Goal: Task Accomplishment & Management: Manage account settings

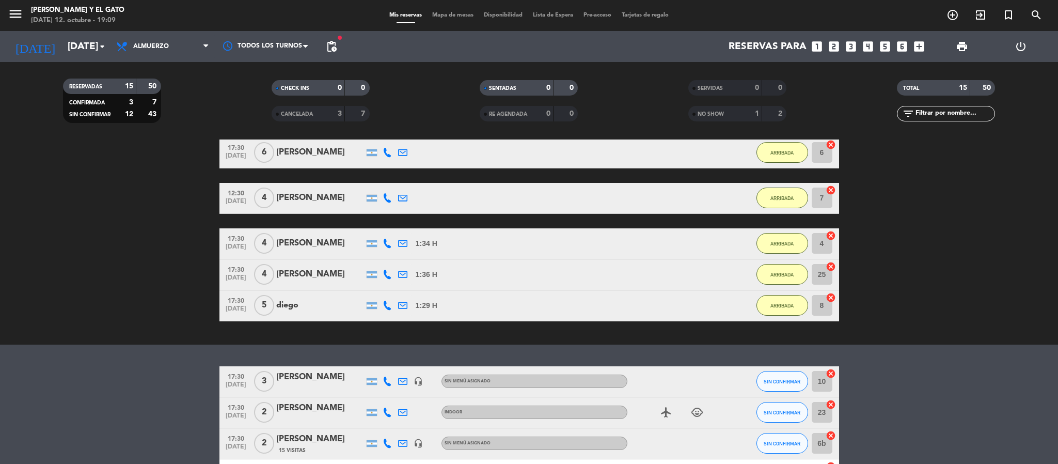
scroll to position [375, 0]
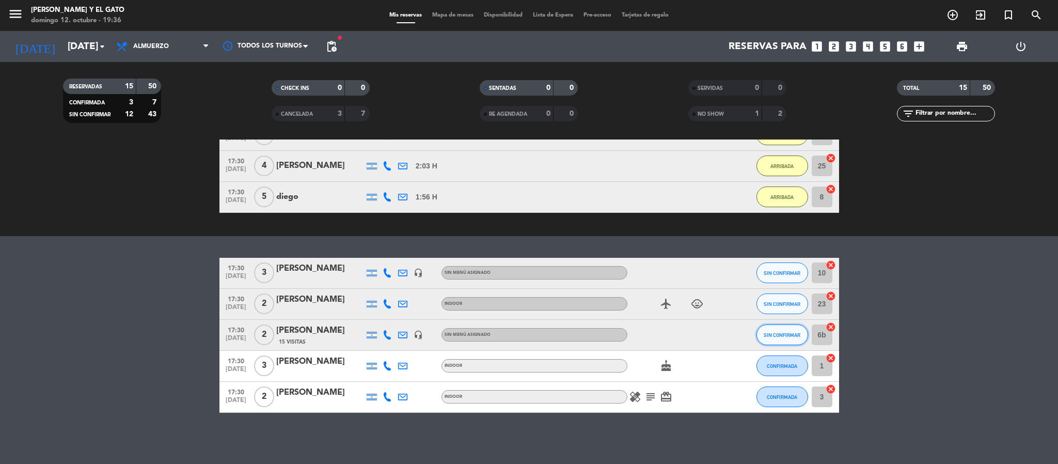
click at [762, 335] on button "SIN CONFIRMAR" at bounding box center [782, 334] width 52 height 21
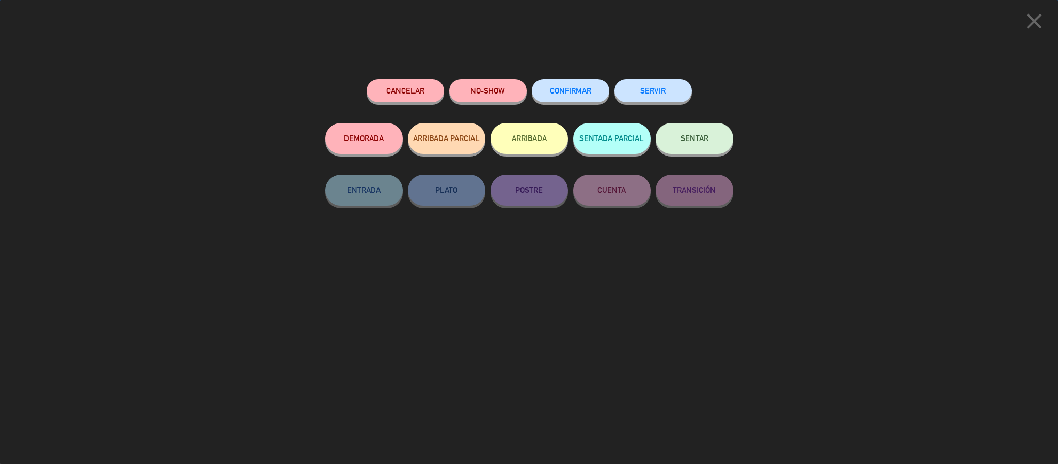
click at [523, 154] on div "ARRIBADA" at bounding box center [528, 149] width 77 height 52
click at [521, 153] on button "ARRIBADA" at bounding box center [528, 138] width 77 height 31
click at [502, 144] on button "ARRIBADA" at bounding box center [528, 138] width 77 height 31
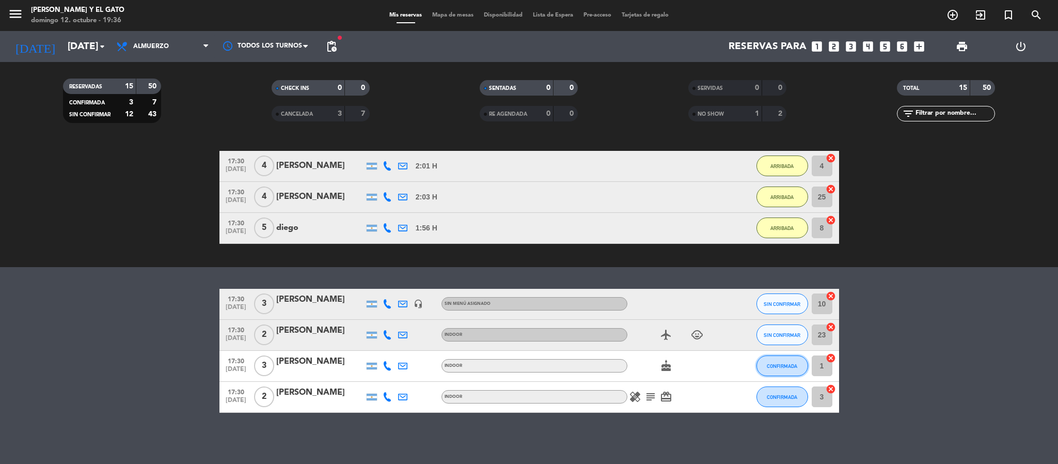
click at [774, 369] on button "CONFIRMADA" at bounding box center [782, 365] width 52 height 21
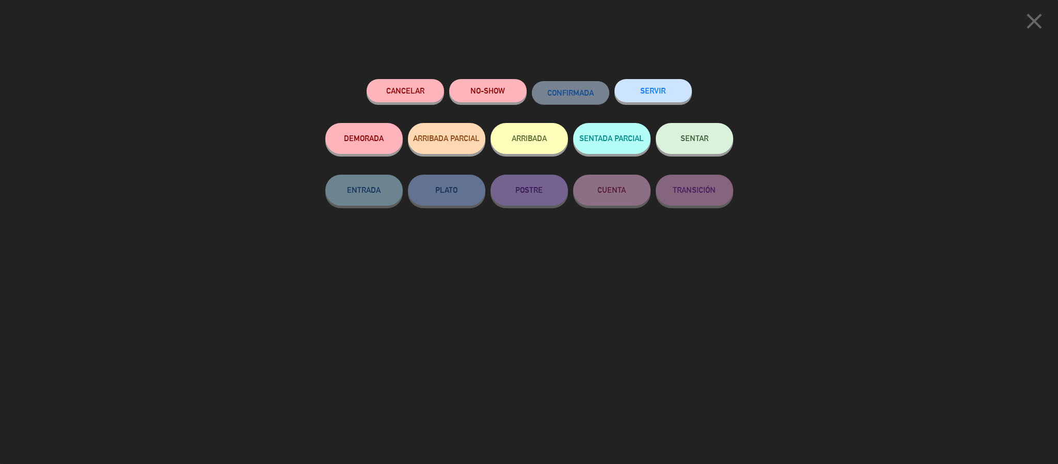
click at [445, 83] on div "Cancelar NO-SHOW CONFIRMADA SERVIR" at bounding box center [529, 101] width 408 height 44
click at [465, 89] on button "NO-SHOW" at bounding box center [487, 90] width 77 height 23
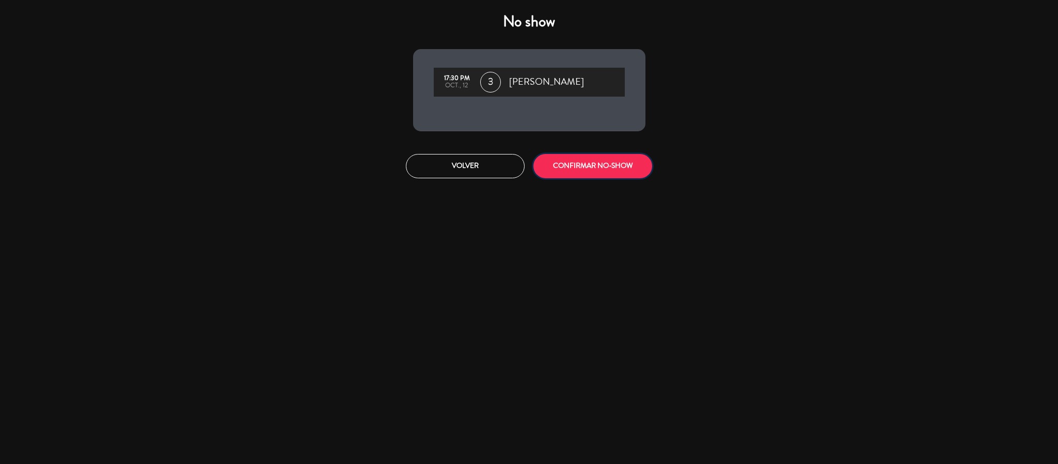
click at [556, 156] on button "CONFIRMAR NO-SHOW" at bounding box center [592, 166] width 119 height 24
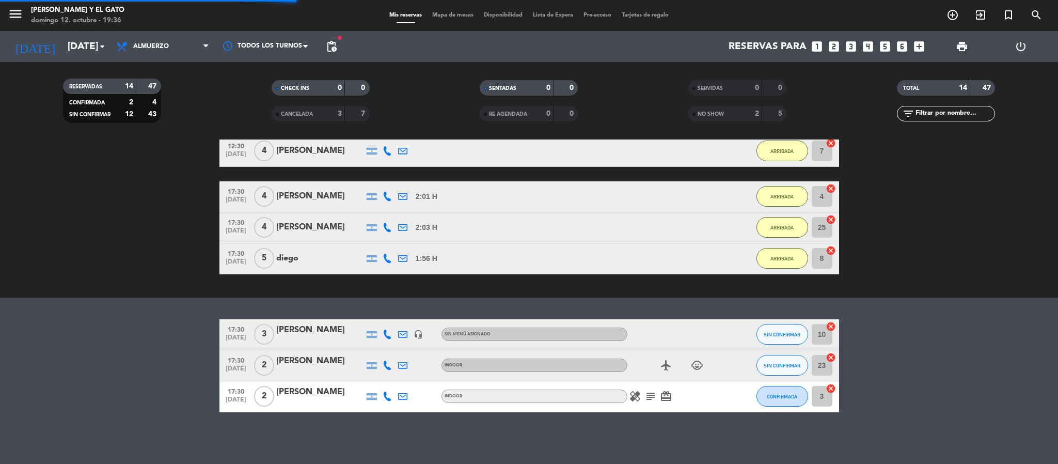
scroll to position [344, 0]
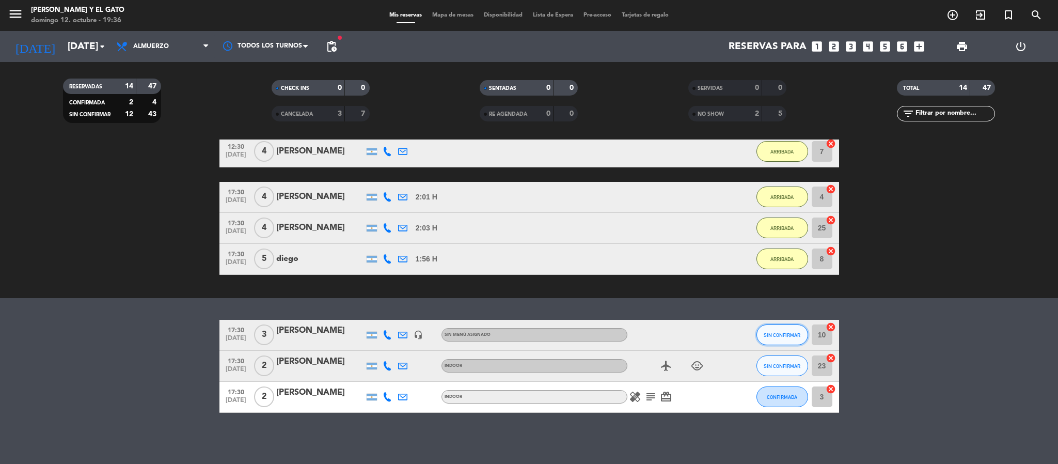
click at [781, 340] on button "SIN CONFIRMAR" at bounding box center [782, 334] width 52 height 21
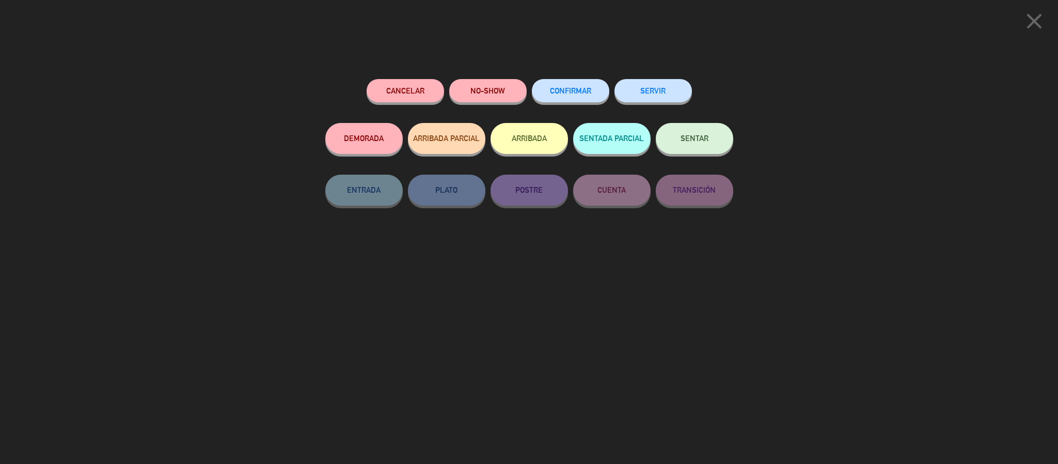
click at [510, 130] on button "ARRIBADA" at bounding box center [528, 138] width 77 height 31
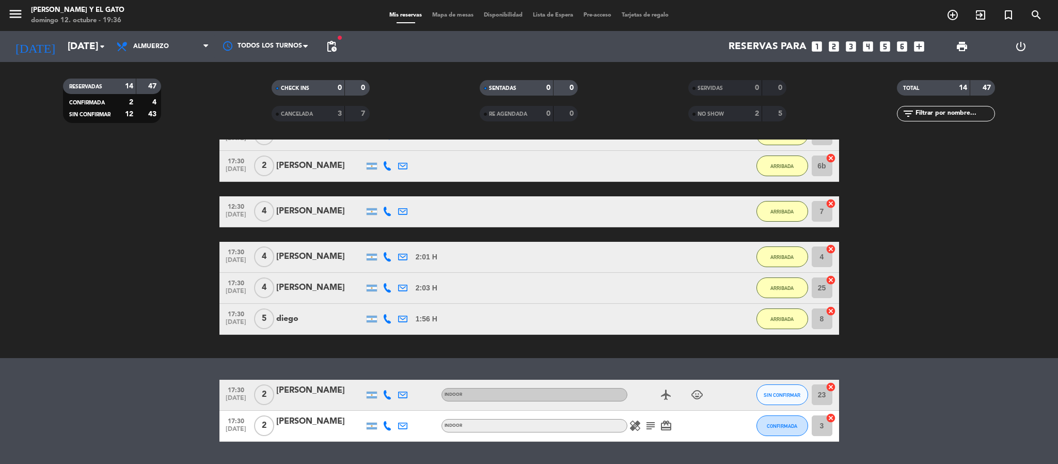
click at [653, 421] on icon "subject" at bounding box center [650, 425] width 12 height 12
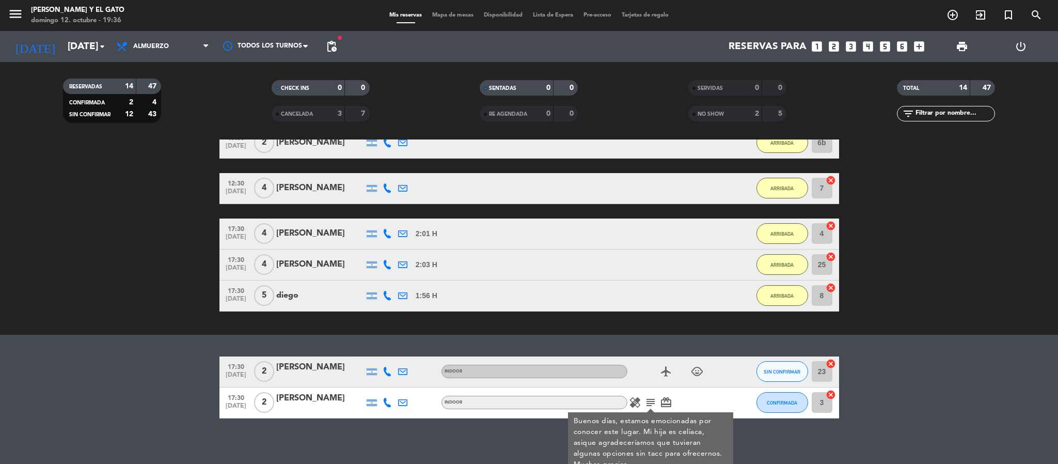
scroll to position [377, 0]
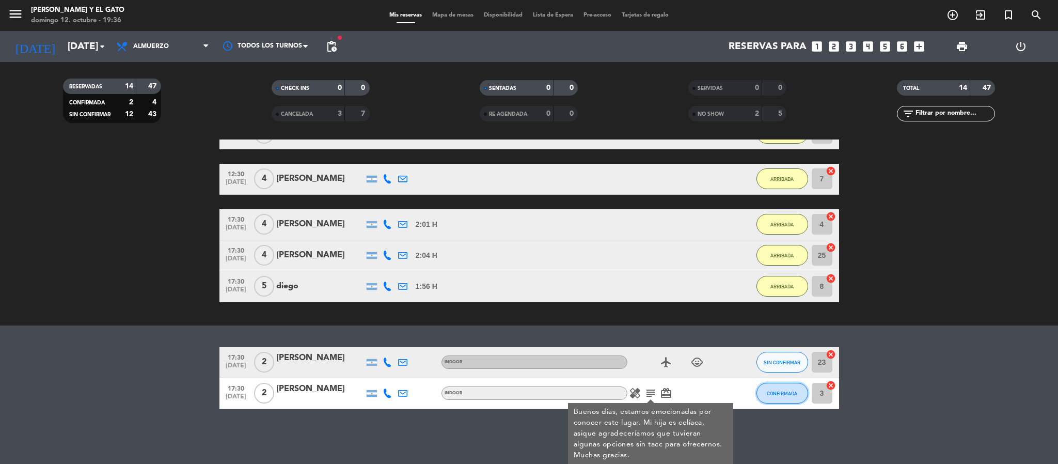
click at [773, 392] on span "CONFIRMADA" at bounding box center [782, 393] width 30 height 6
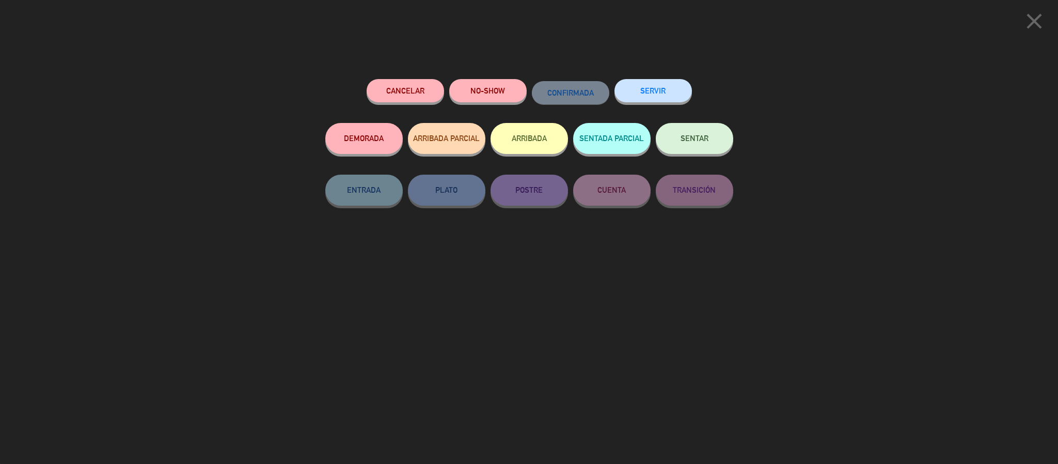
click at [488, 76] on div "Cancelar NO-SHOW CONFIRMADA SERVIR DEMORADA ARRIBADA PARCIAL ARRIBADA SENTADA P…" at bounding box center [529, 268] width 422 height 392
click at [474, 86] on button "NO-SHOW" at bounding box center [487, 90] width 77 height 23
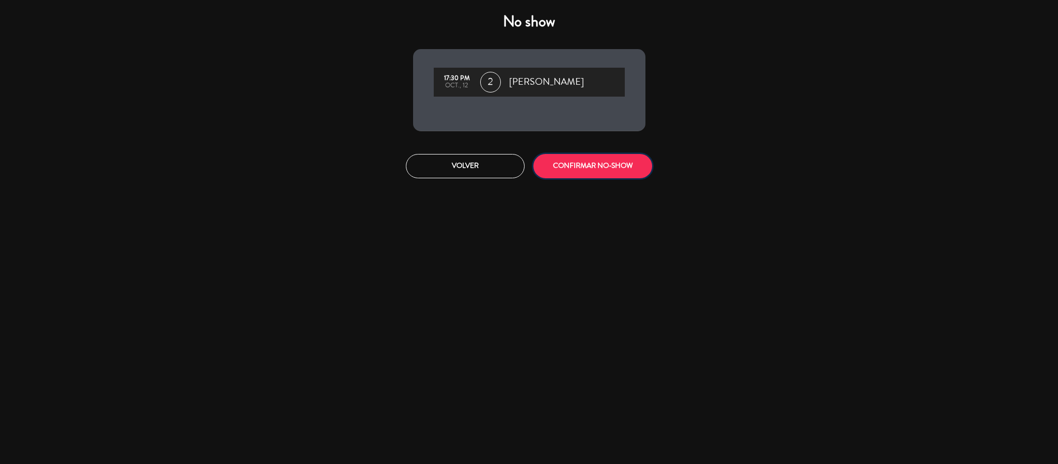
drag, startPoint x: 564, startPoint y: 173, endPoint x: 633, endPoint y: 220, distance: 83.6
click at [568, 176] on button "CONFIRMAR NO-SHOW" at bounding box center [592, 166] width 119 height 24
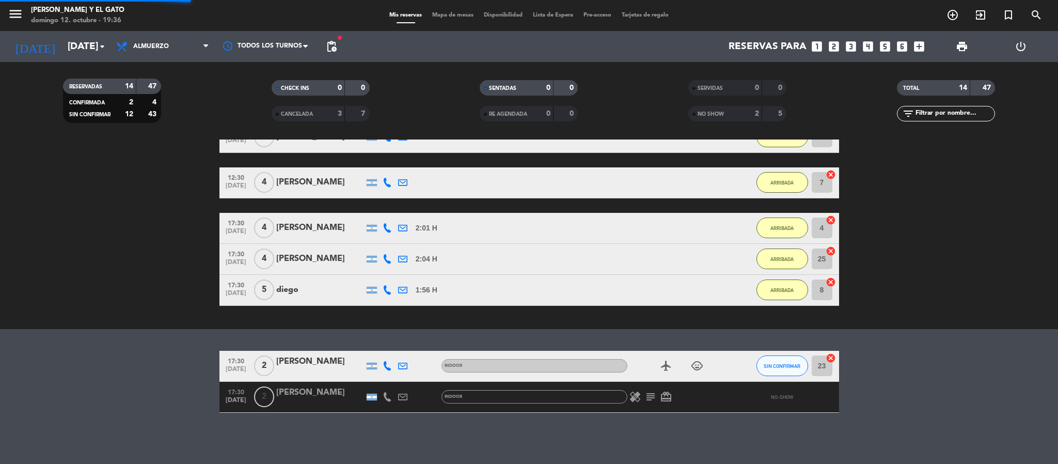
scroll to position [342, 0]
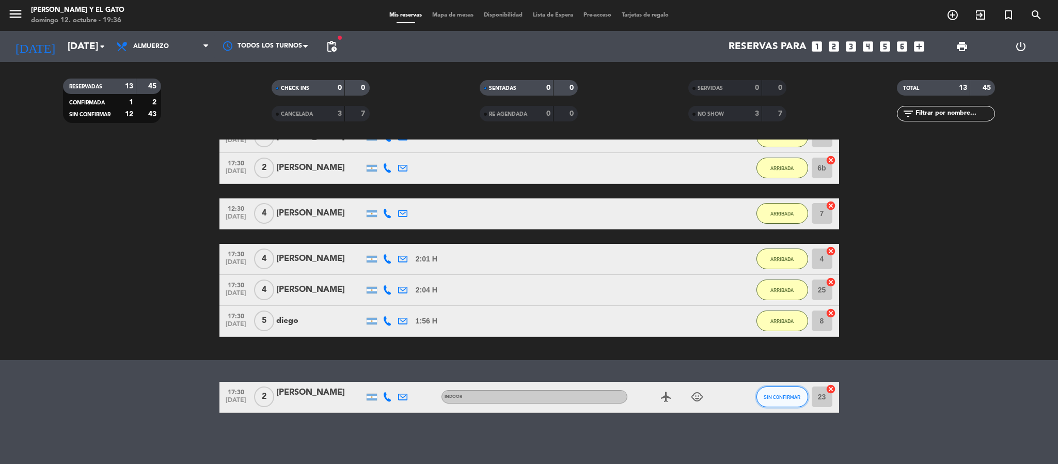
click at [767, 388] on button "SIN CONFIRMAR" at bounding box center [782, 396] width 52 height 21
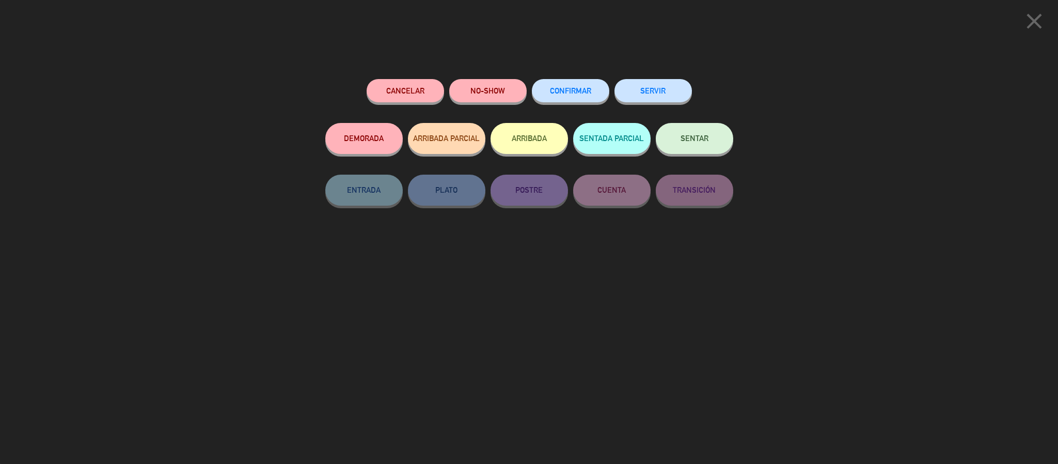
click at [553, 147] on button "ARRIBADA" at bounding box center [528, 138] width 77 height 31
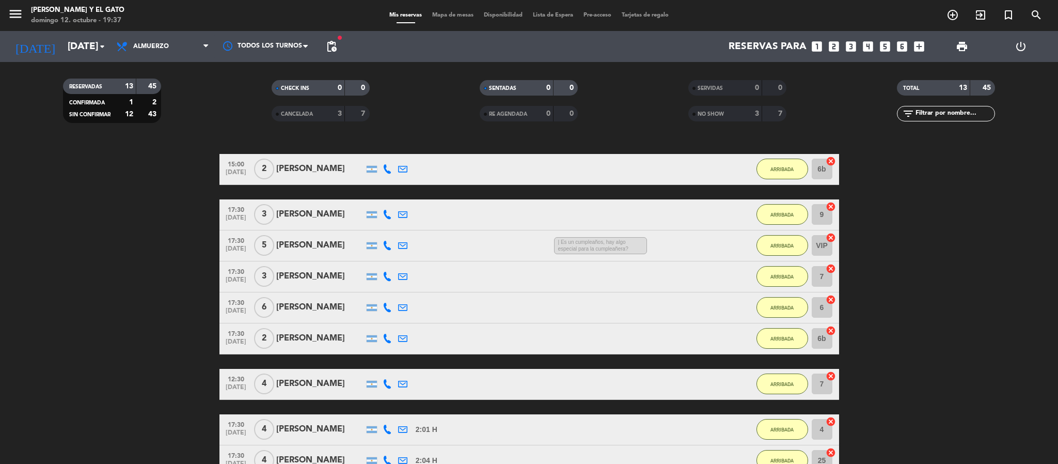
scroll to position [0, 0]
